Goal: Go to known website: Access a specific website the user already knows

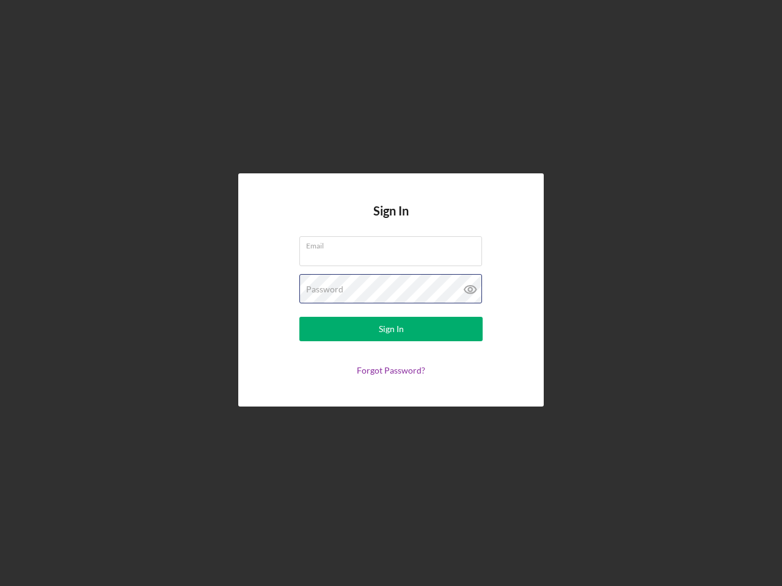
click at [391, 293] on div "Password" at bounding box center [390, 289] width 183 height 31
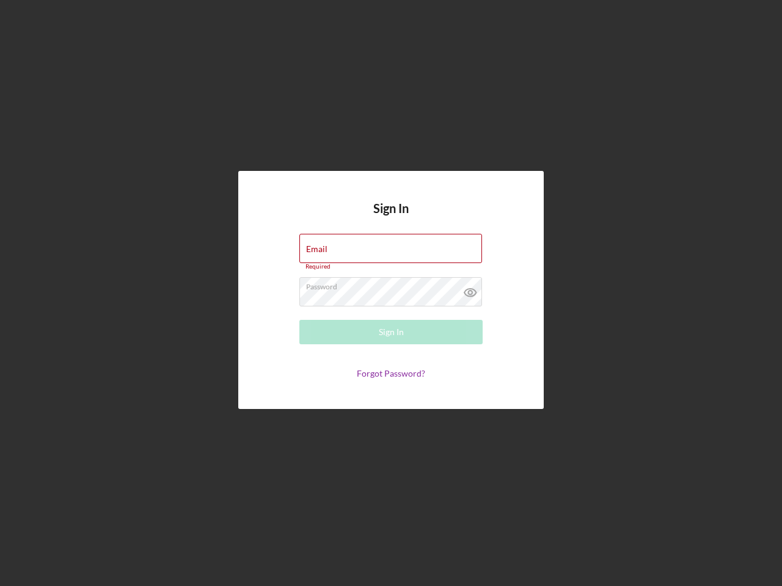
click at [470, 290] on icon at bounding box center [470, 292] width 31 height 31
